Goal: Task Accomplishment & Management: Complete application form

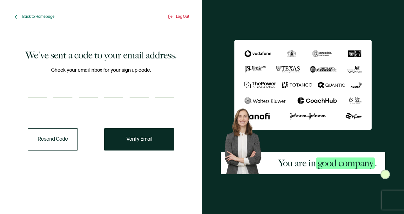
click at [36, 91] on input "number" at bounding box center [37, 92] width 19 height 13
type input "6"
type input "0"
type input "5"
type input "4"
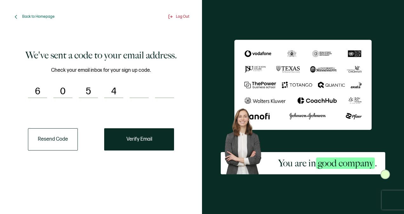
type input "0"
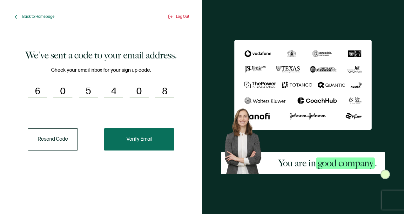
type input "8"
click at [143, 142] on button "Verify Email" at bounding box center [139, 139] width 70 height 22
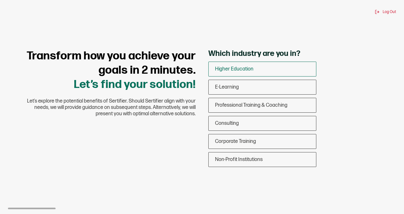
click at [236, 68] on span "Higher Education" at bounding box center [234, 69] width 38 height 6
click at [0, 0] on input "Higher Education" at bounding box center [0, 0] width 0 height 0
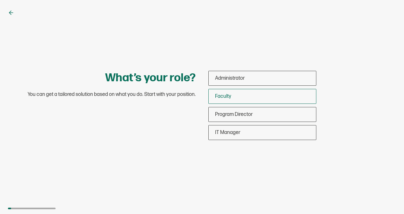
click at [230, 98] on span "Faculty" at bounding box center [223, 96] width 16 height 6
click at [0, 0] on input "Faculty" at bounding box center [0, 0] width 0 height 0
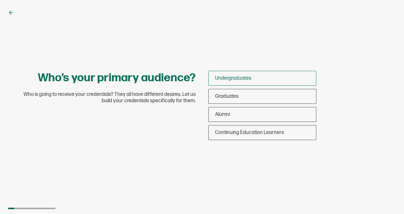
click at [229, 76] on span "Undergraduates" at bounding box center [233, 78] width 36 height 6
click at [0, 0] on input "Undergraduates" at bounding box center [0, 0] width 0 height 0
